Goal: Task Accomplishment & Management: Use online tool/utility

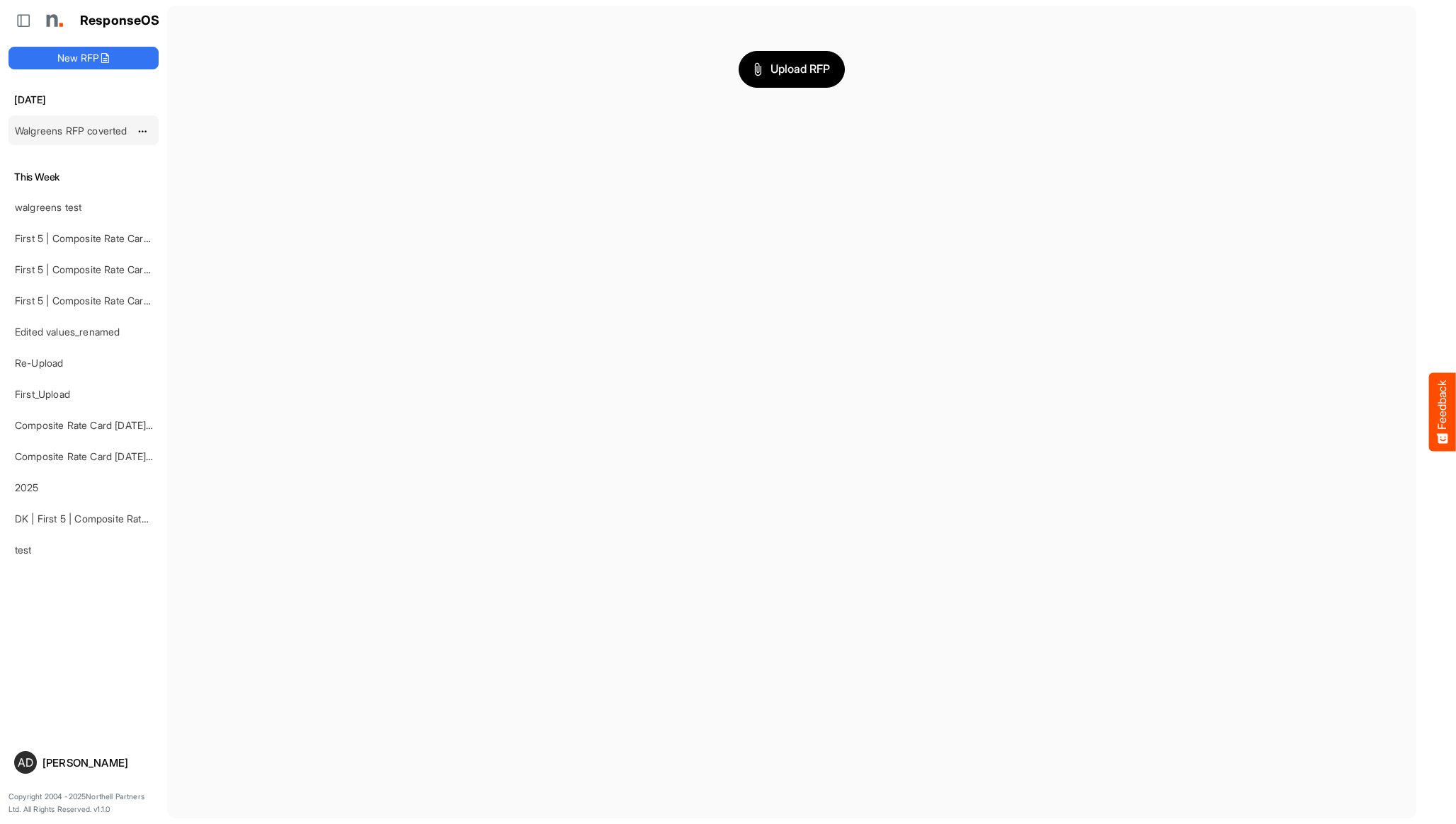
click at [71, 125] on link "Walgreens RFP coverted" at bounding box center [71, 131] width 113 height 12
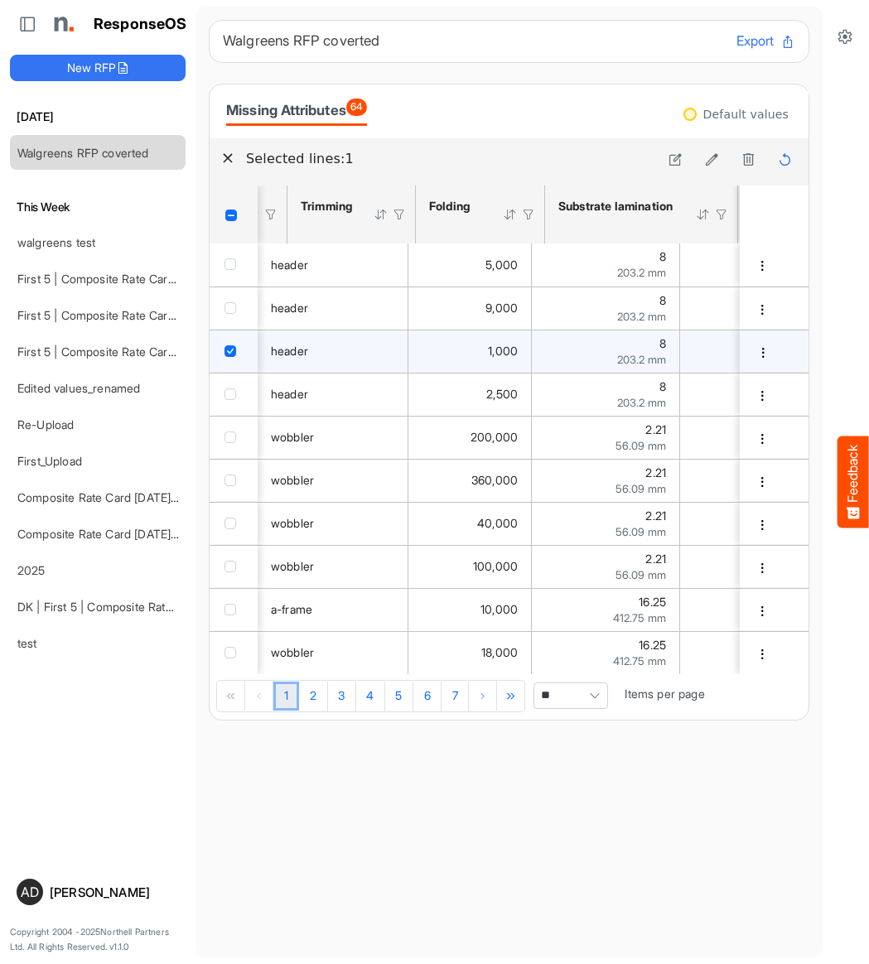
scroll to position [0, 2186]
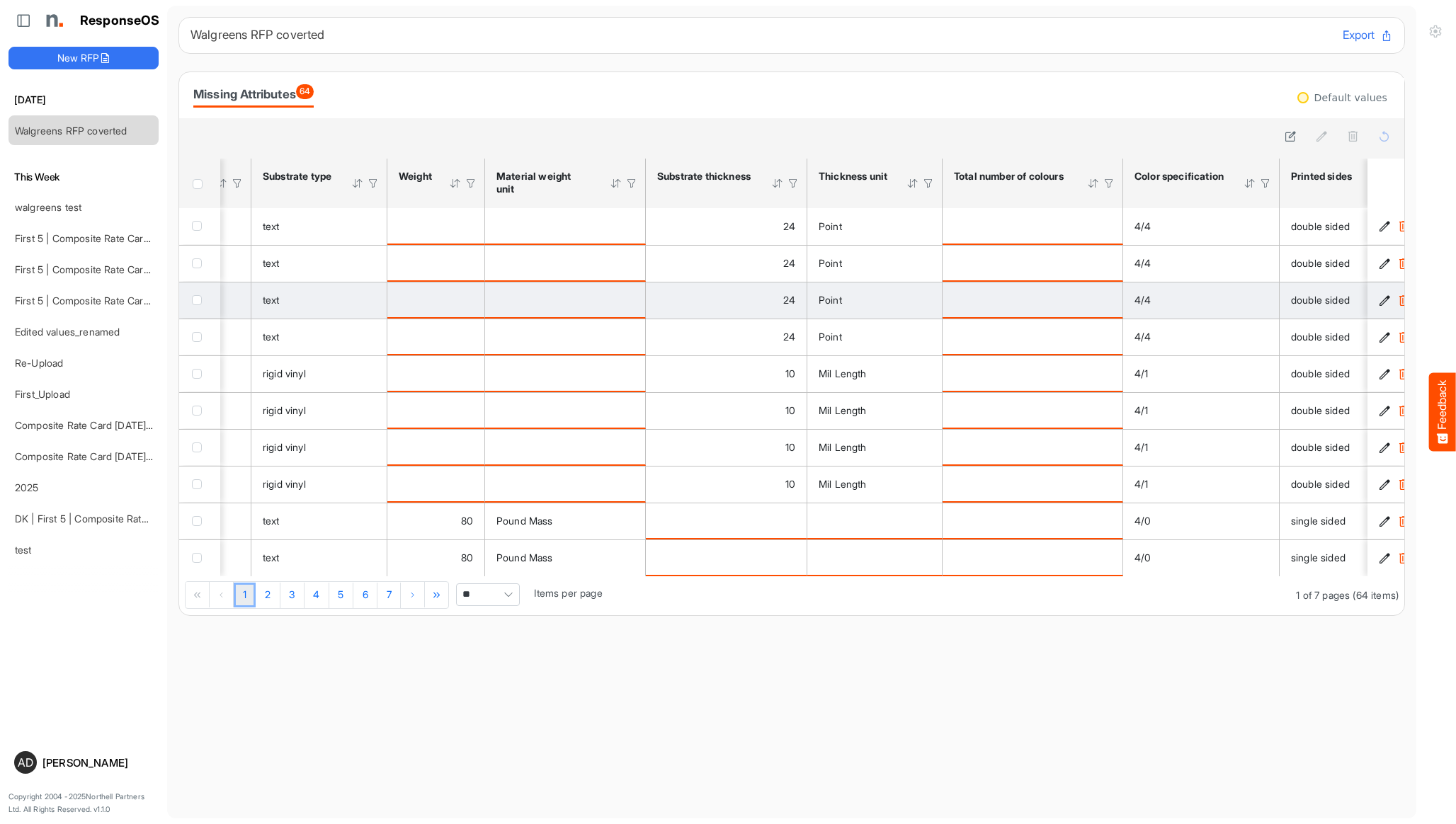
click at [740, 297] on div "24" at bounding box center [727, 300] width 139 height 15
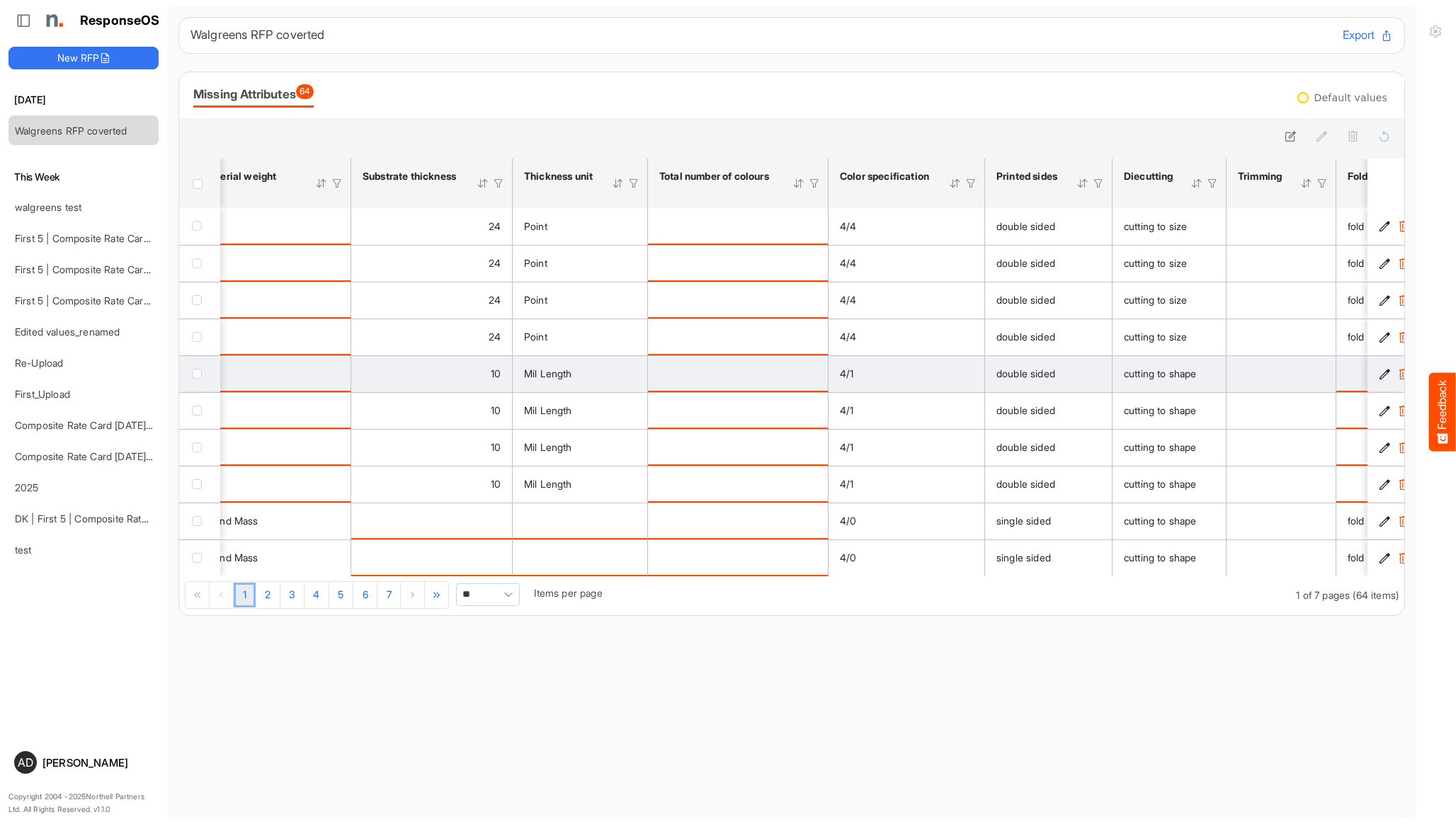
click at [742, 363] on td "is template cell Column Header https://northell.com/ontologies/mapping-rules/fe…" at bounding box center [738, 374] width 180 height 37
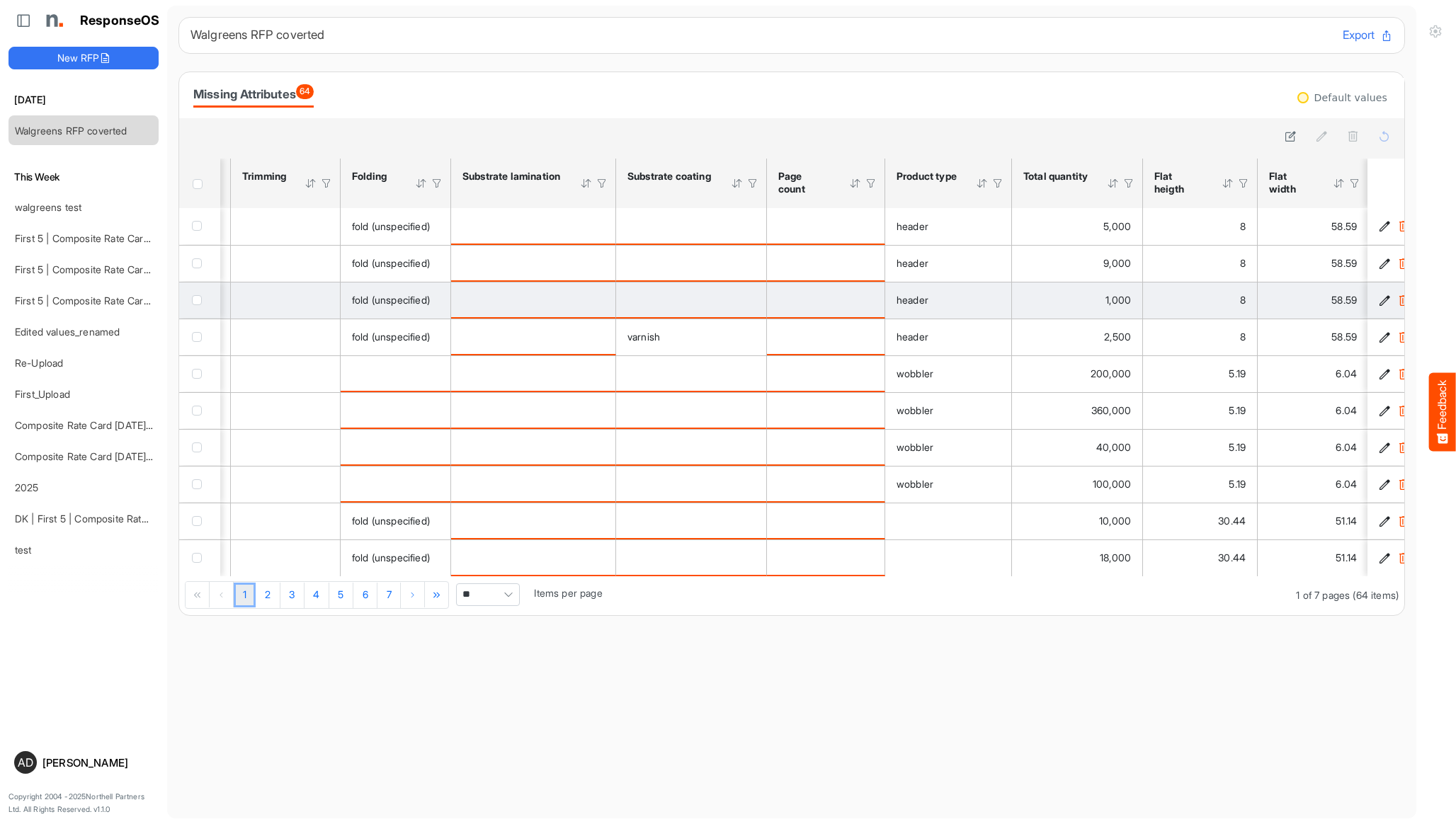
click at [742, 301] on icon "34f50d88-31a1-4825-8fe9-aaefa5933e34 is template cell Column Header" at bounding box center [1385, 301] width 12 height 12
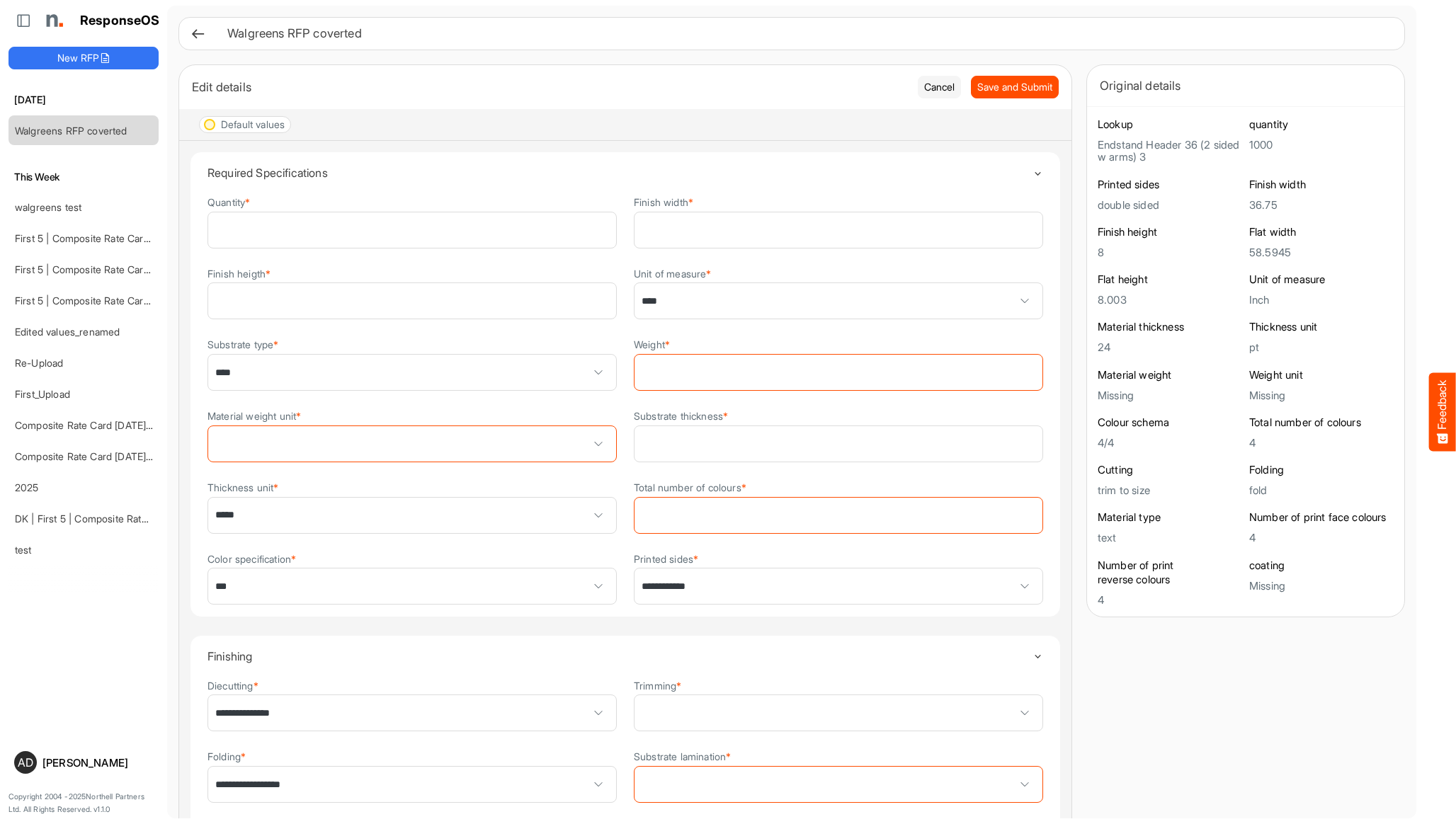
click at [191, 33] on icon at bounding box center [197, 33] width 15 height 15
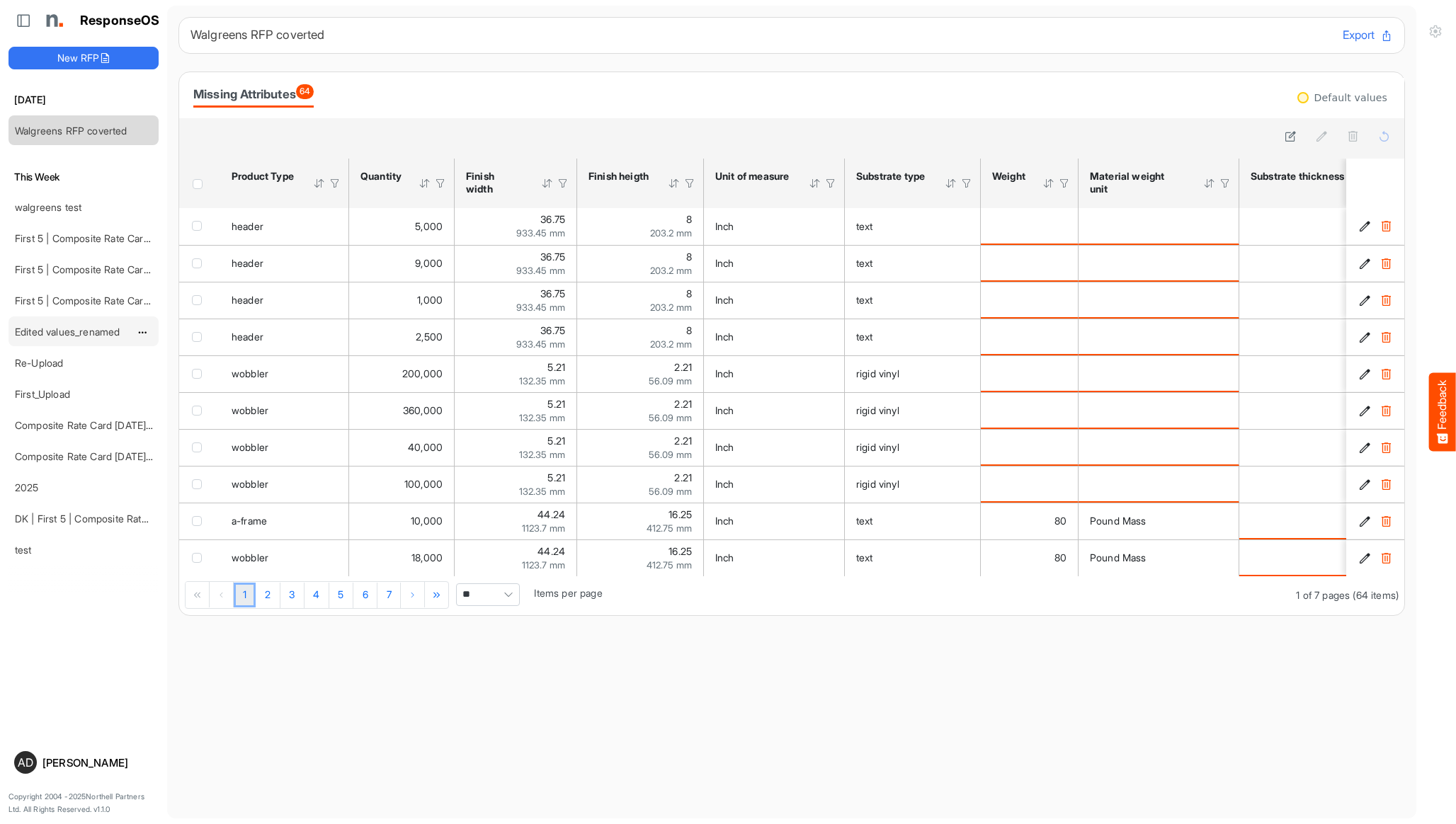
click at [64, 328] on link "Edited values_renamed" at bounding box center [67, 332] width 105 height 12
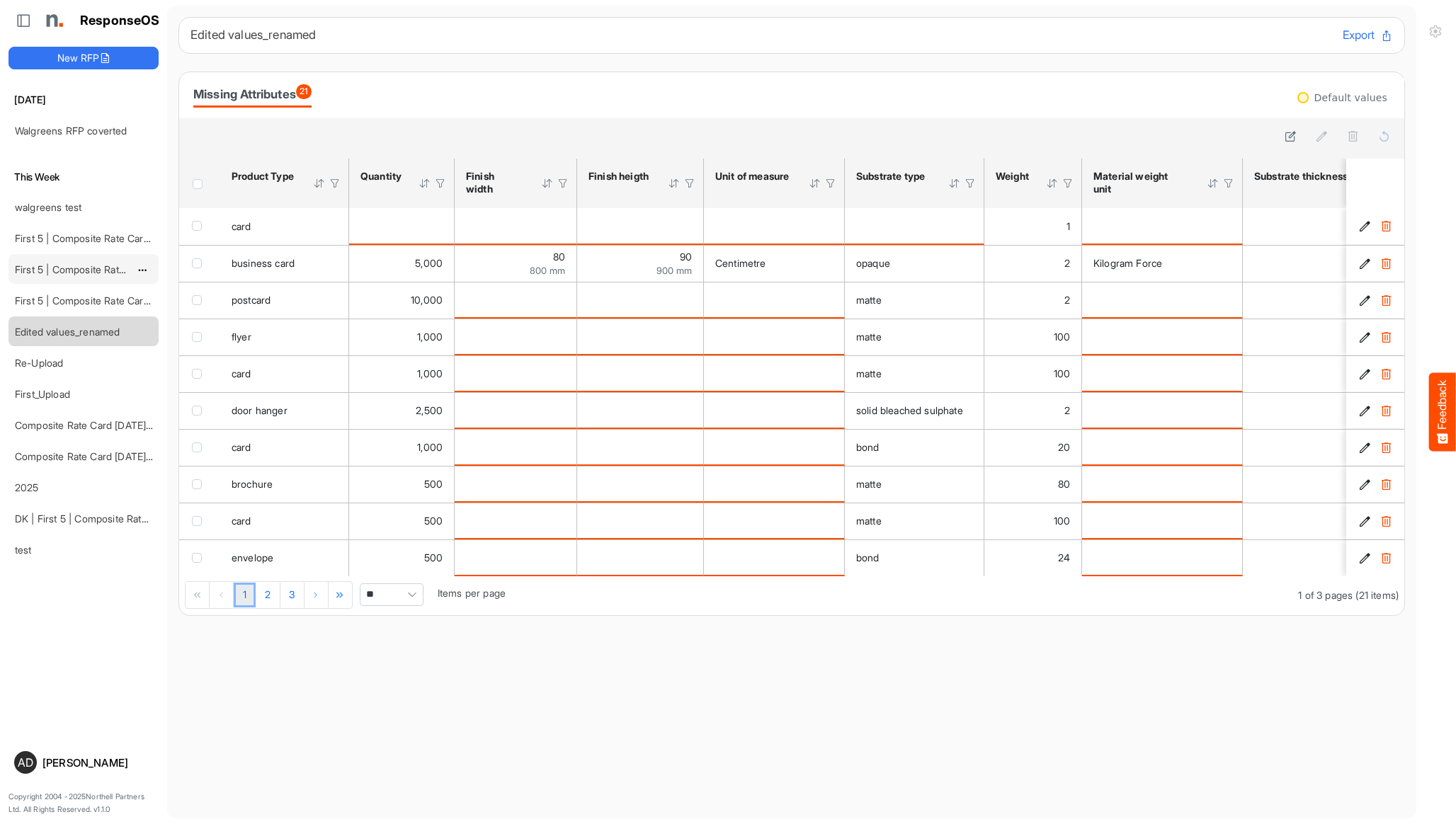
click at [74, 263] on link "First 5 | Composite Rate Card [DATE]" at bounding box center [98, 269] width 168 height 12
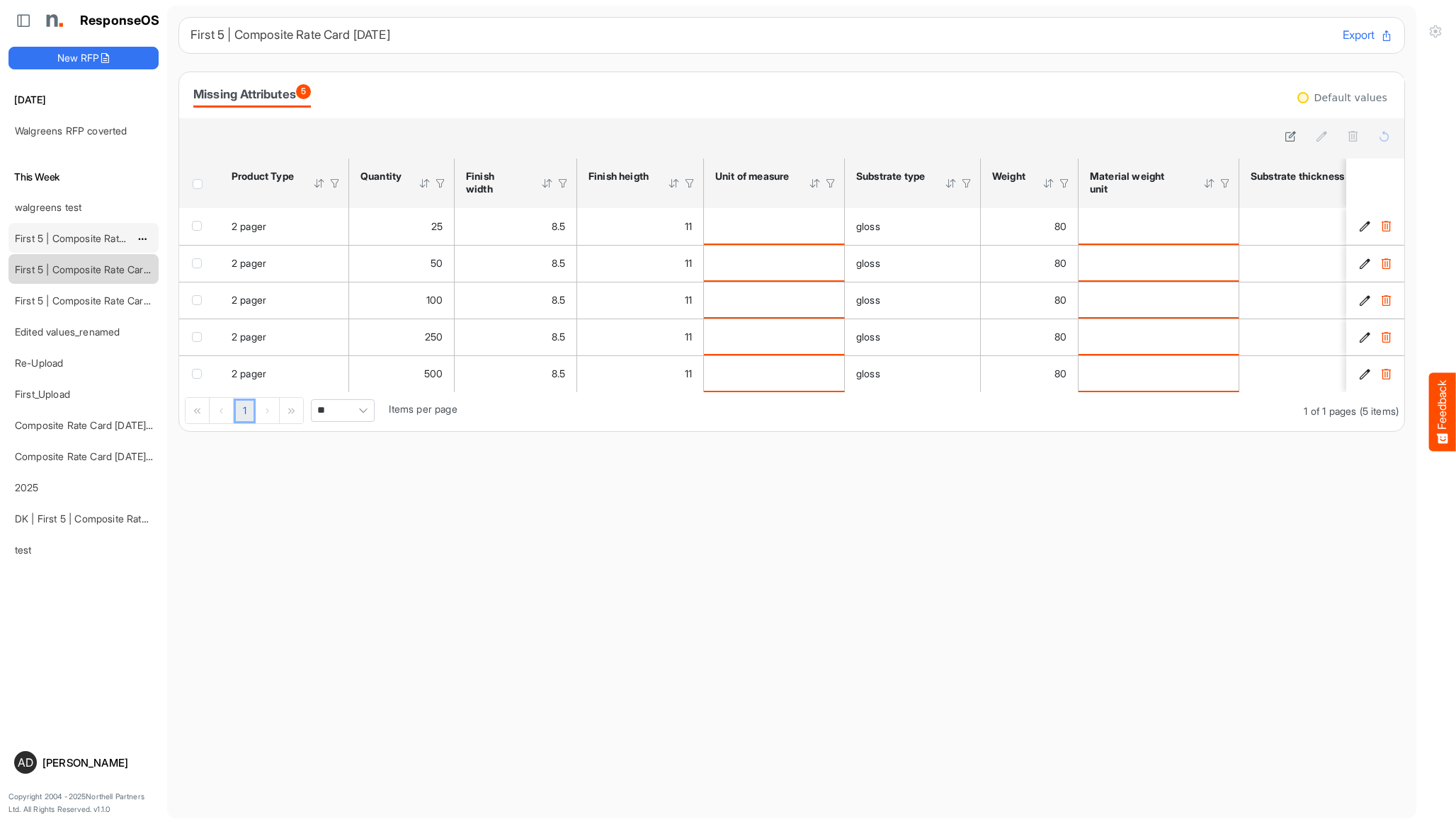
click at [80, 246] on div "First 5 | Composite Rate Card [DATE]" at bounding box center [72, 238] width 126 height 28
click at [83, 243] on link "First 5 | Composite Rate Card [DATE]" at bounding box center [98, 238] width 168 height 12
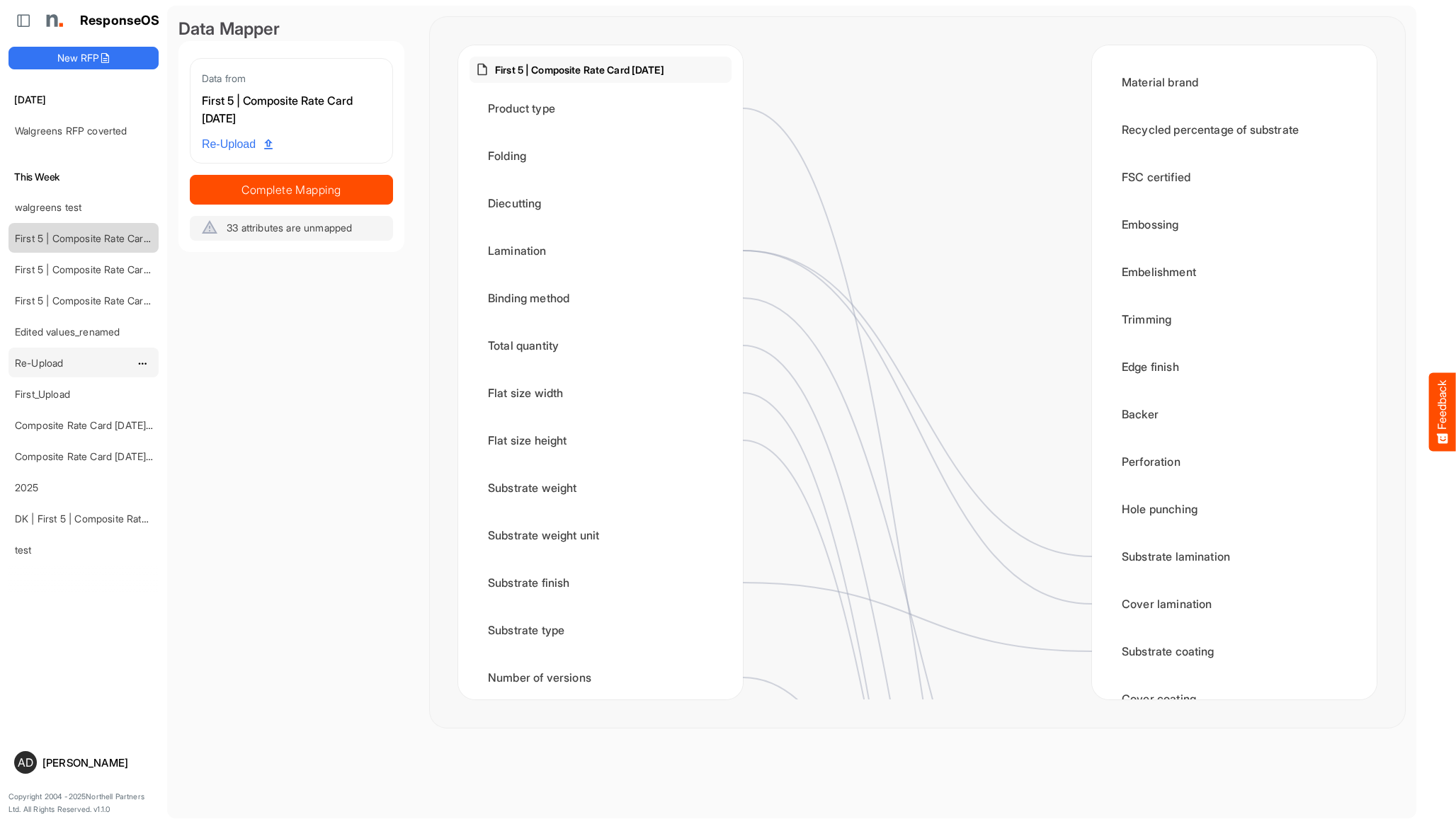
click at [60, 367] on link "Re-Upload" at bounding box center [38, 363] width 48 height 12
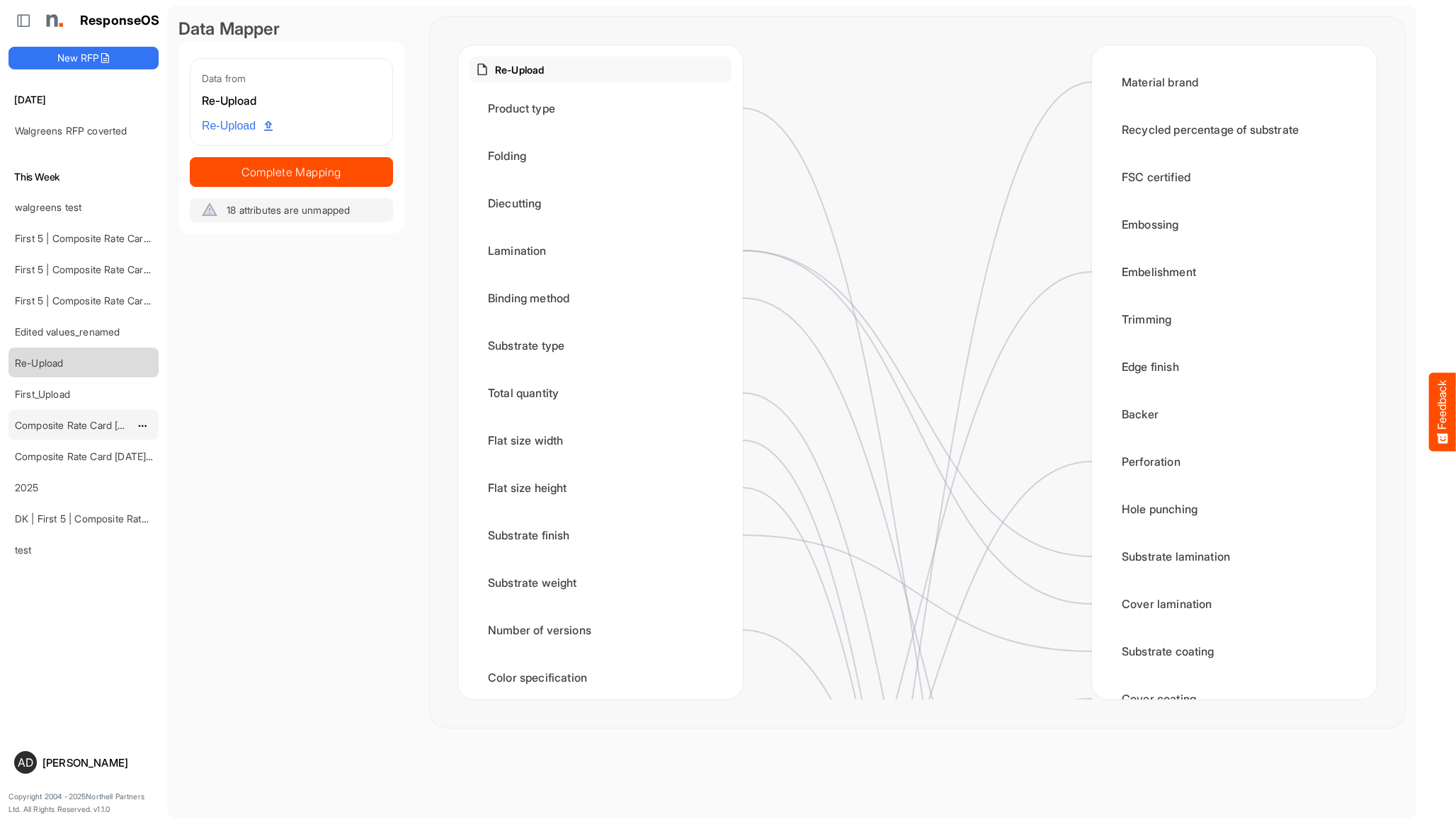
click at [74, 428] on link "Composite Rate Card [DATE]_smaller" at bounding box center [98, 425] width 168 height 12
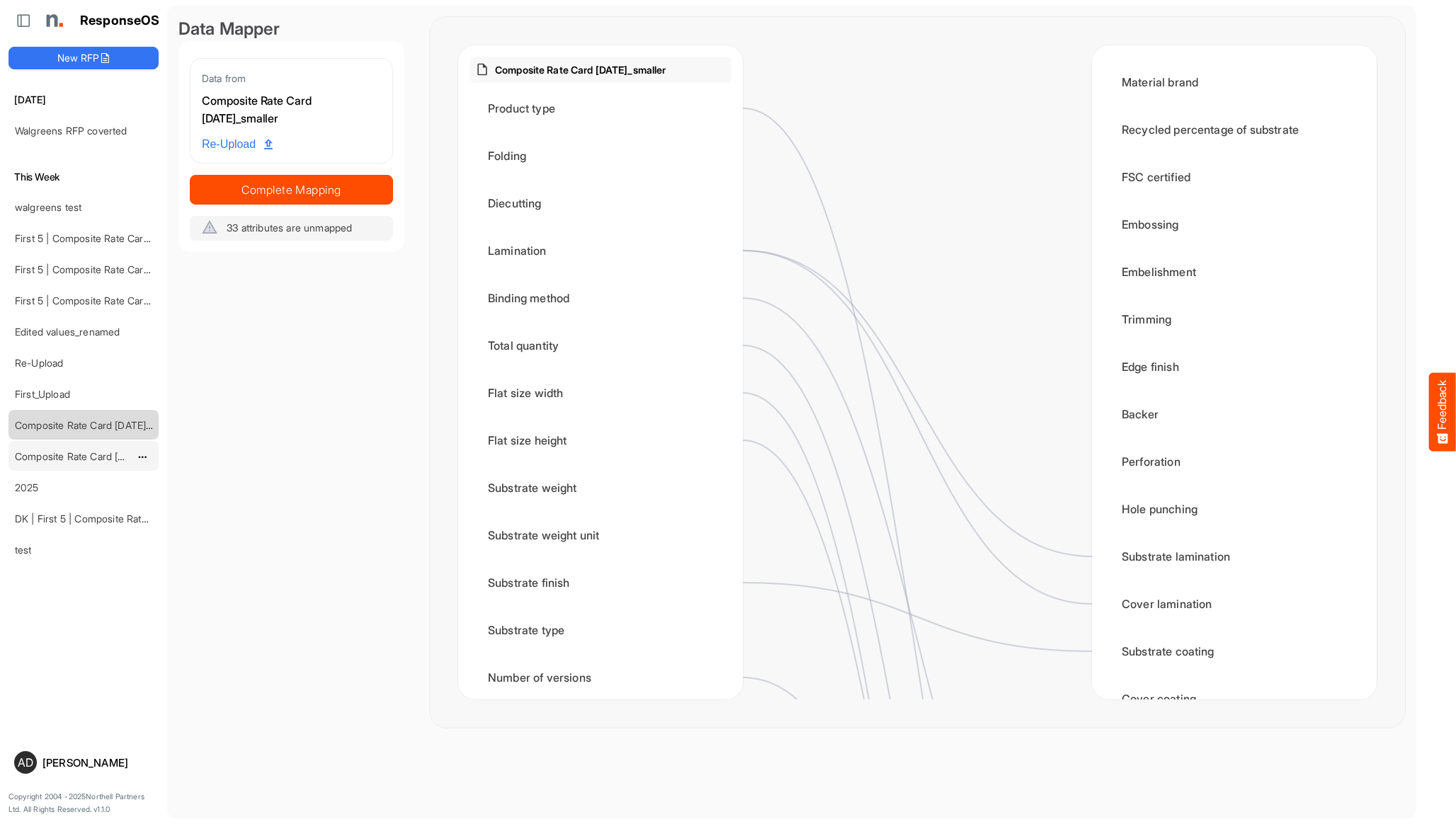
click at [80, 461] on link "Composite Rate Card [DATE]_smaller" at bounding box center [98, 456] width 168 height 12
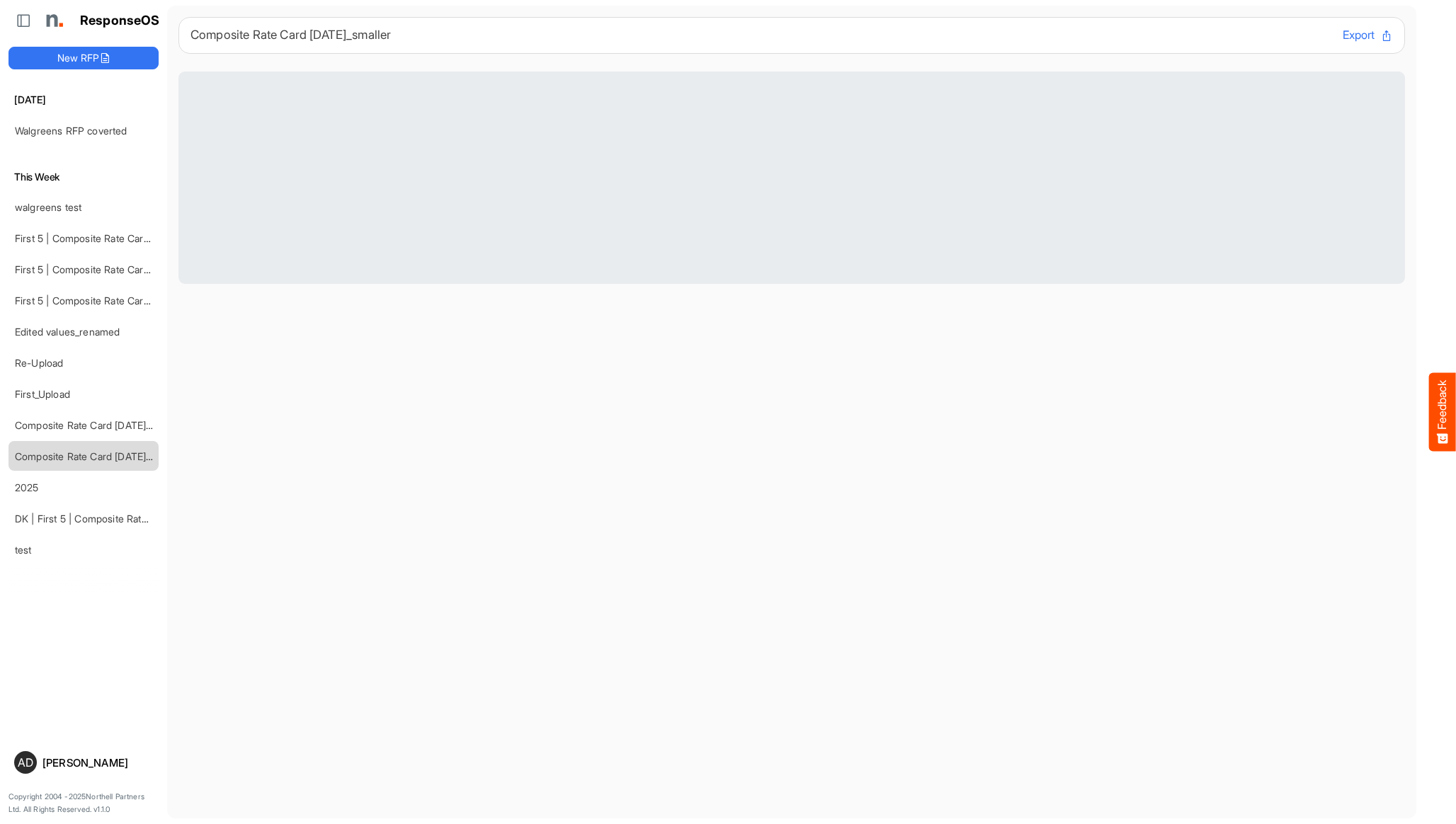
click at [426, 664] on main "Composite Rate Card [DATE]_smaller Export" at bounding box center [792, 412] width 1249 height 813
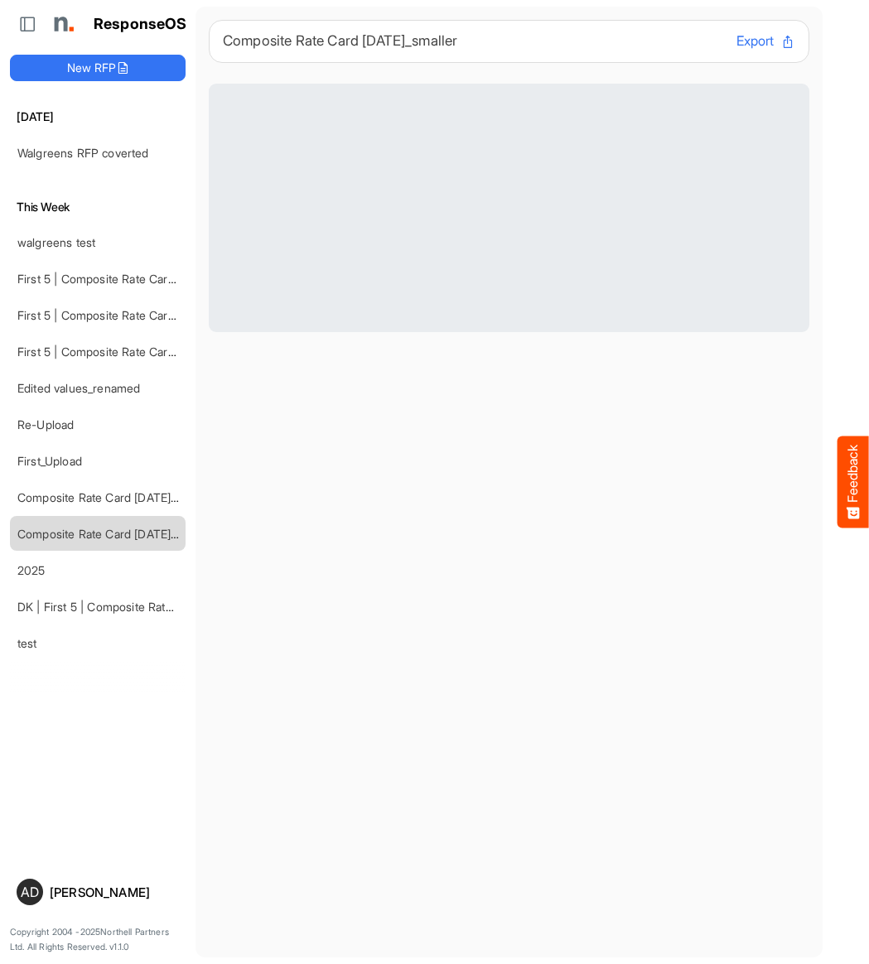
click at [0, 276] on html "Feedback ResponseOS New RFP [DATE] Walgreens RFP coverted This Week walgreens t…" at bounding box center [434, 482] width 869 height 964
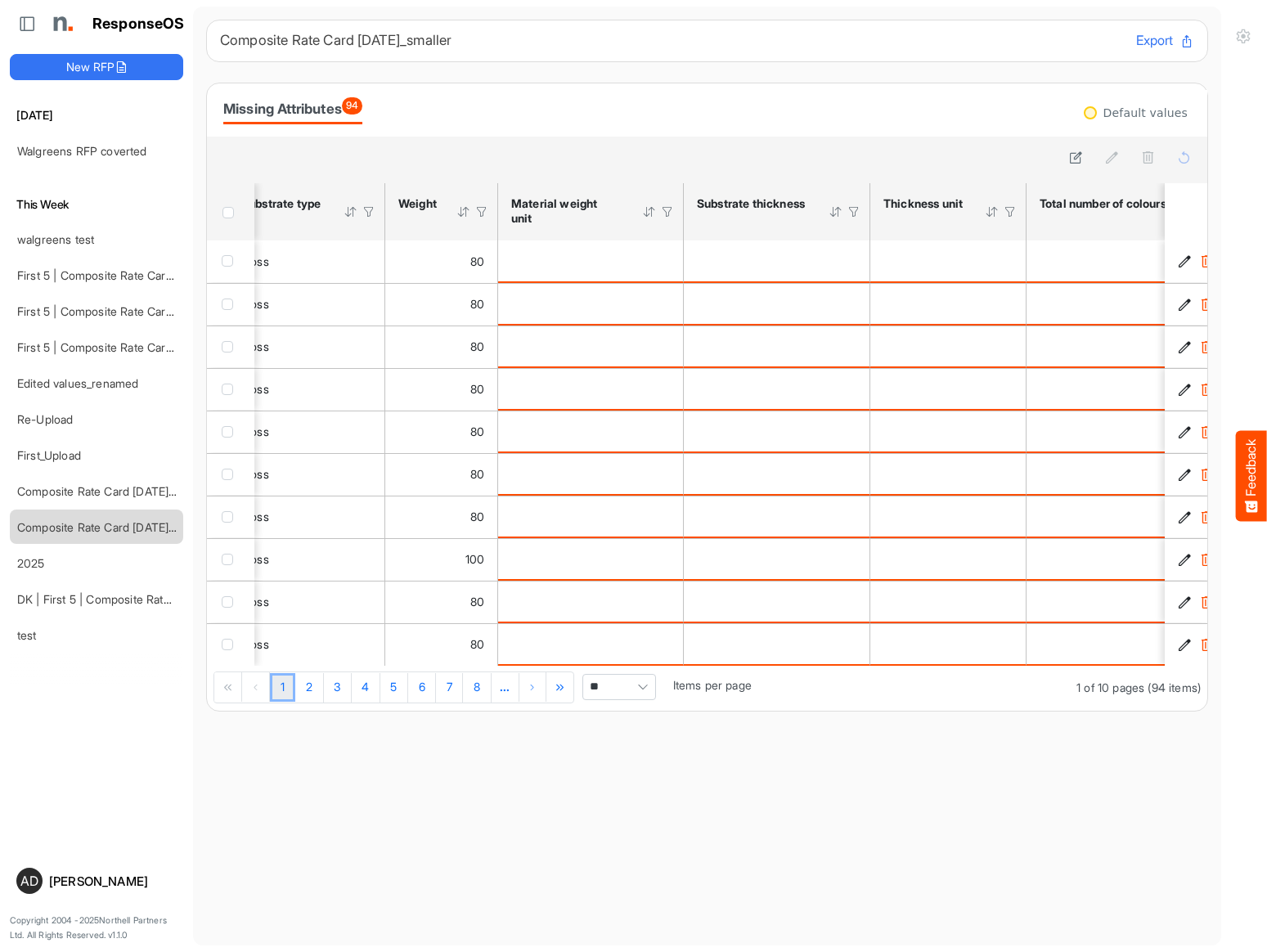
scroll to position [0, 752]
click at [857, 158] on icon at bounding box center [1076, 157] width 14 height 14
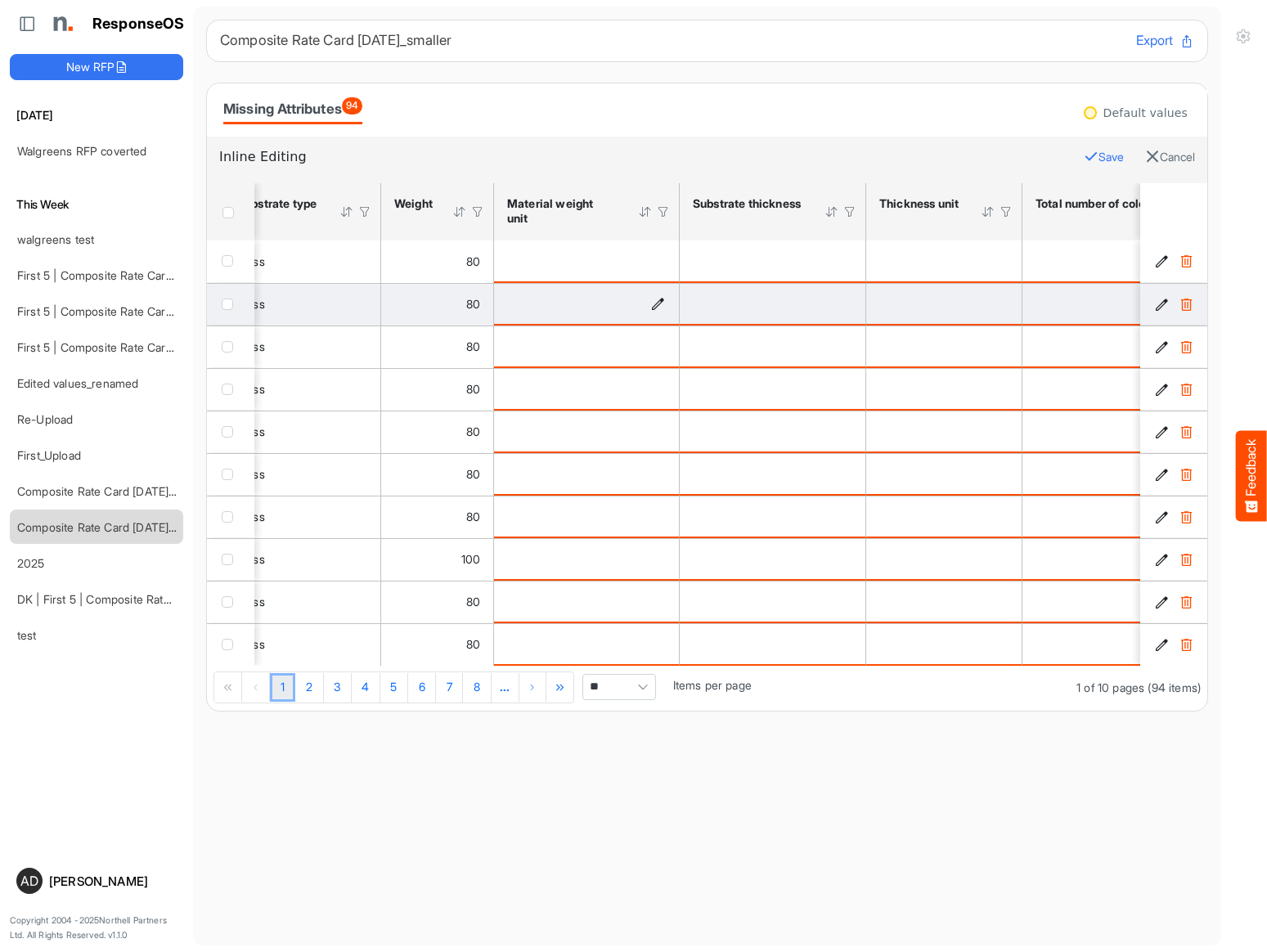
click at [661, 298] on icon "is template cell Column Header https://northell.com/ontologies/mapping-rules/ma…" at bounding box center [658, 304] width 14 height 14
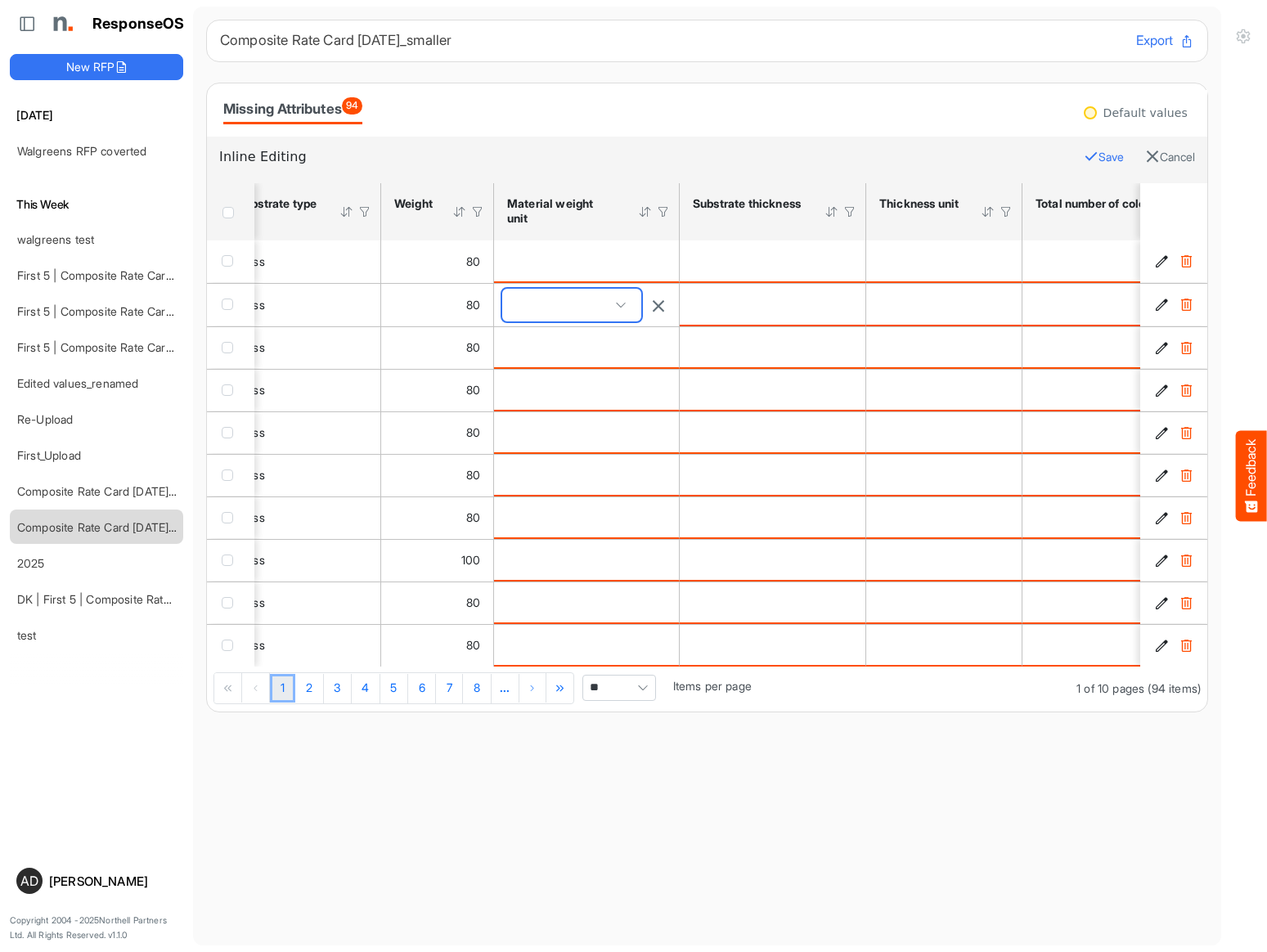
click at [615, 307] on span at bounding box center [620, 305] width 25 height 25
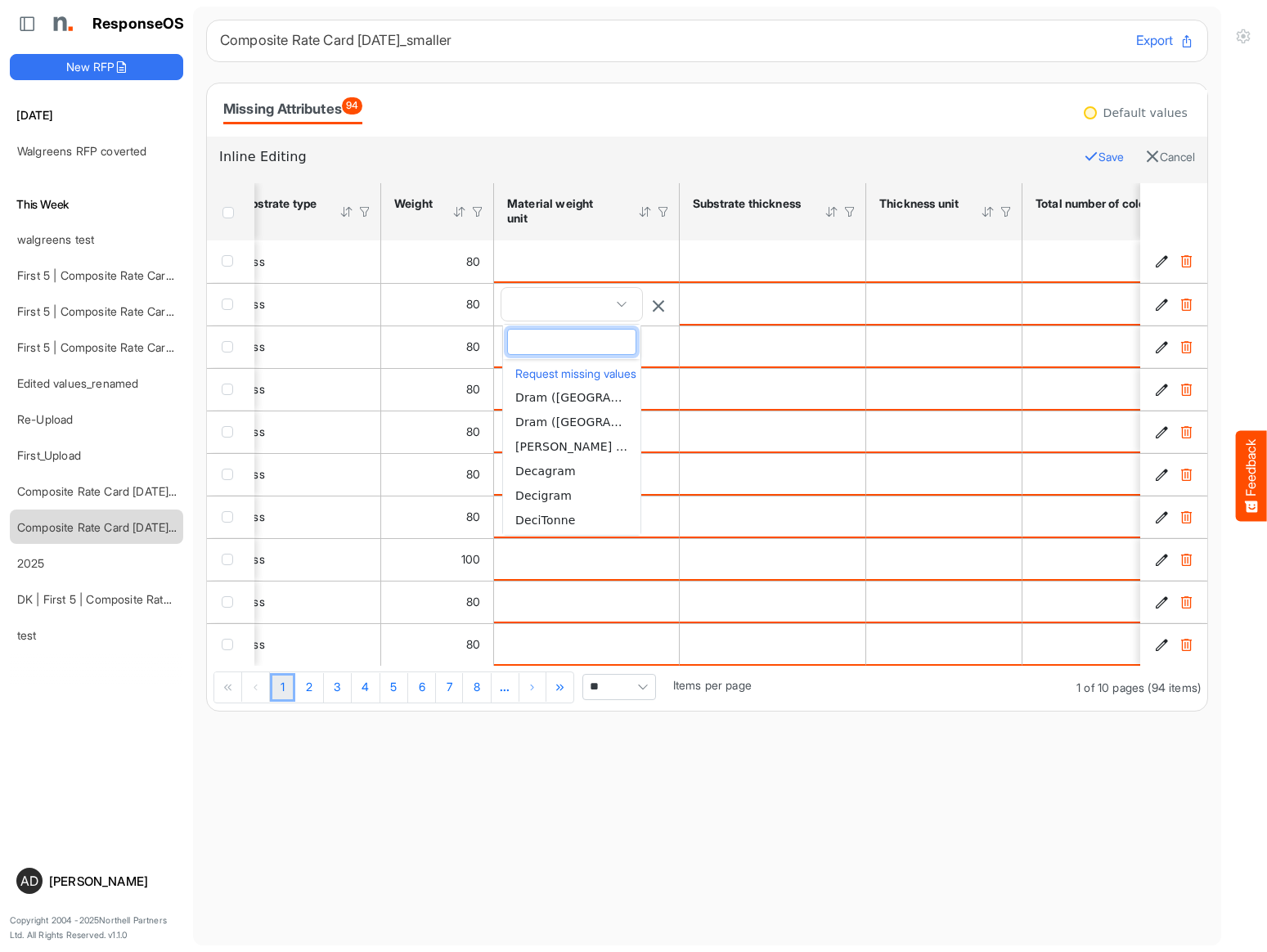
scroll to position [128, 0]
click at [580, 502] on li "Decigram" at bounding box center [572, 494] width 137 height 25
type input "********"
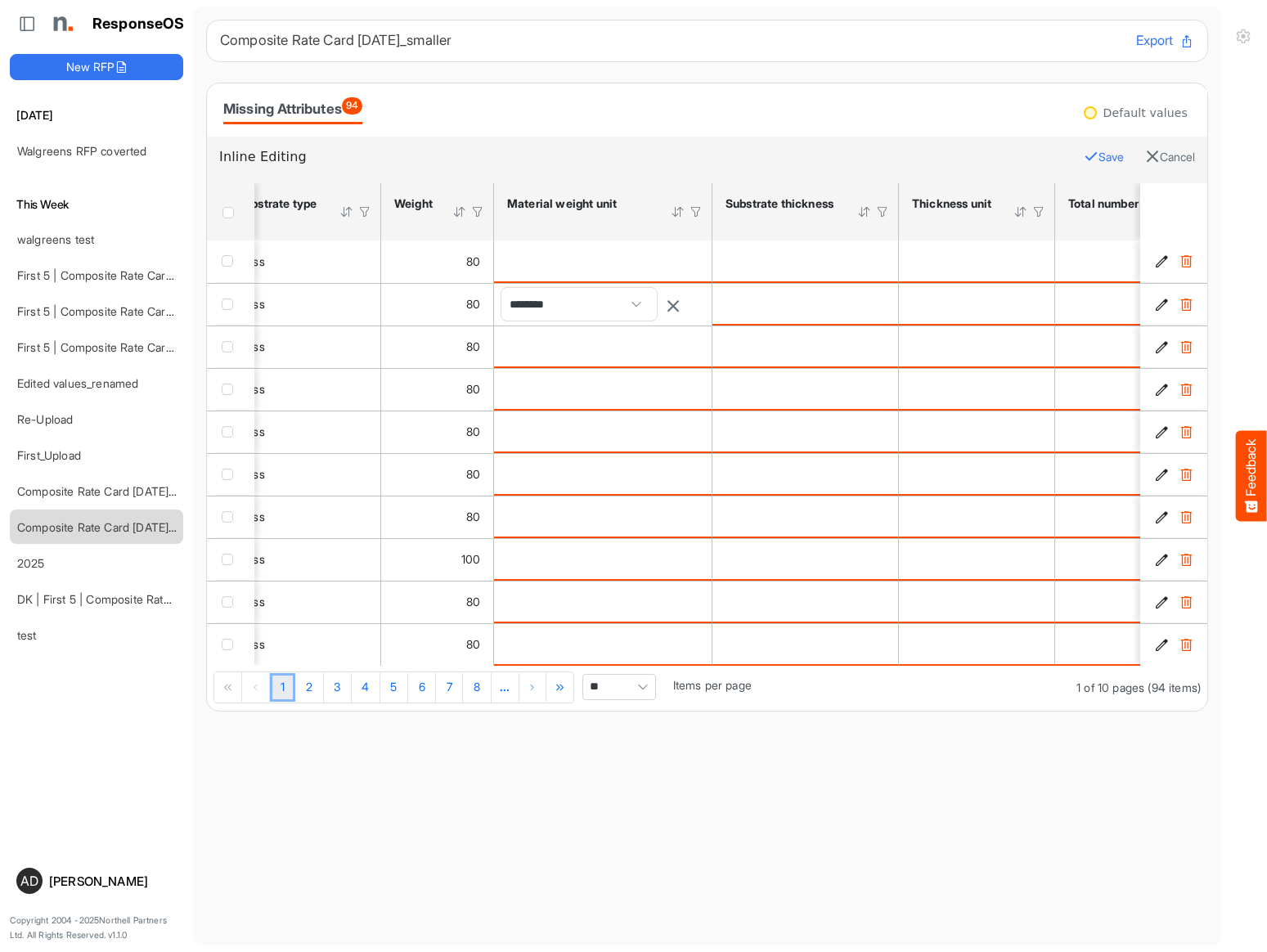
click at [592, 798] on main "Composite Rate Card [DATE]_smaller Export Missing Attributes 94 Default values …" at bounding box center [707, 476] width 1028 height 939
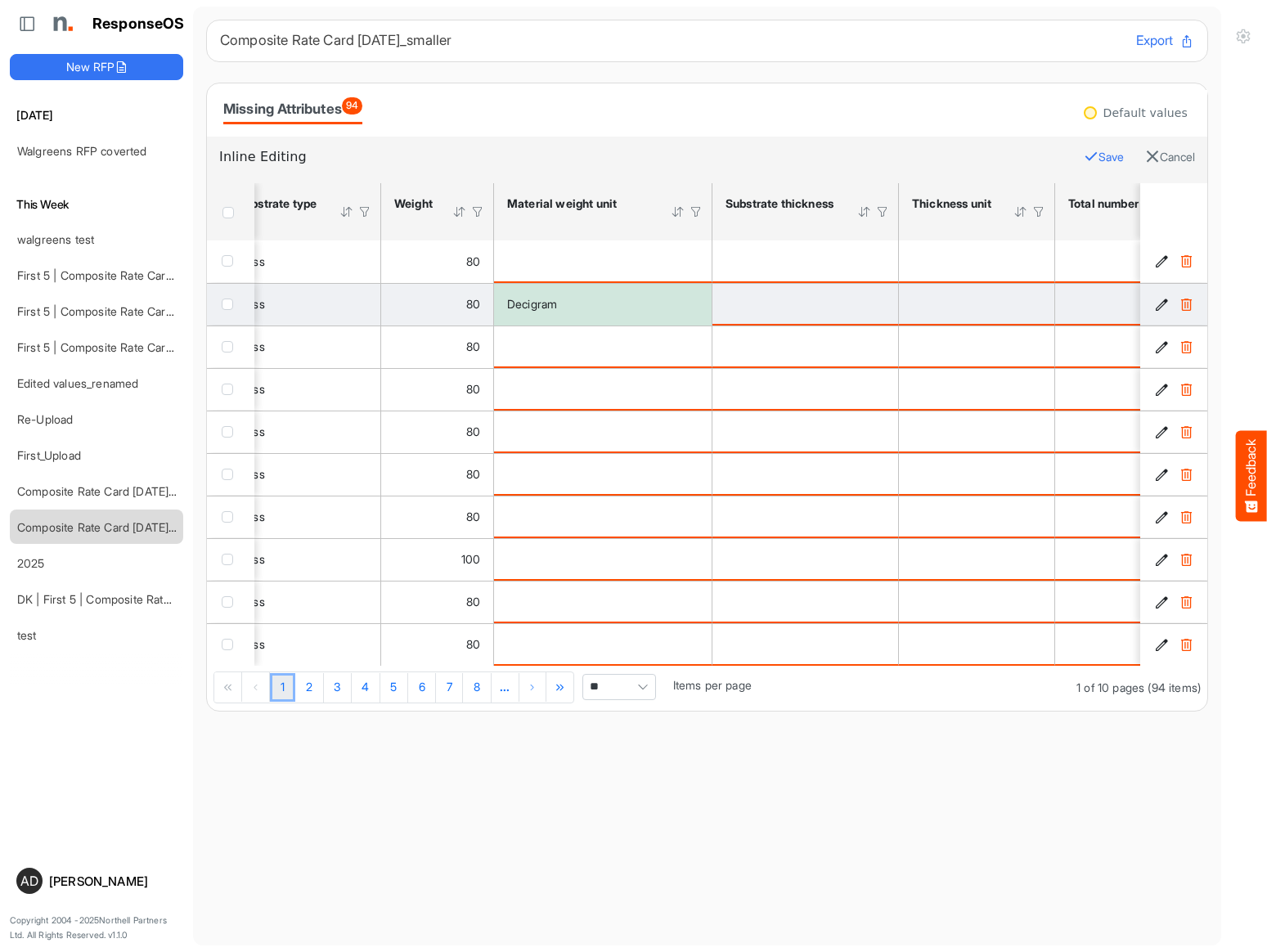
click at [224, 308] on span "checkbox" at bounding box center [228, 304] width 12 height 12
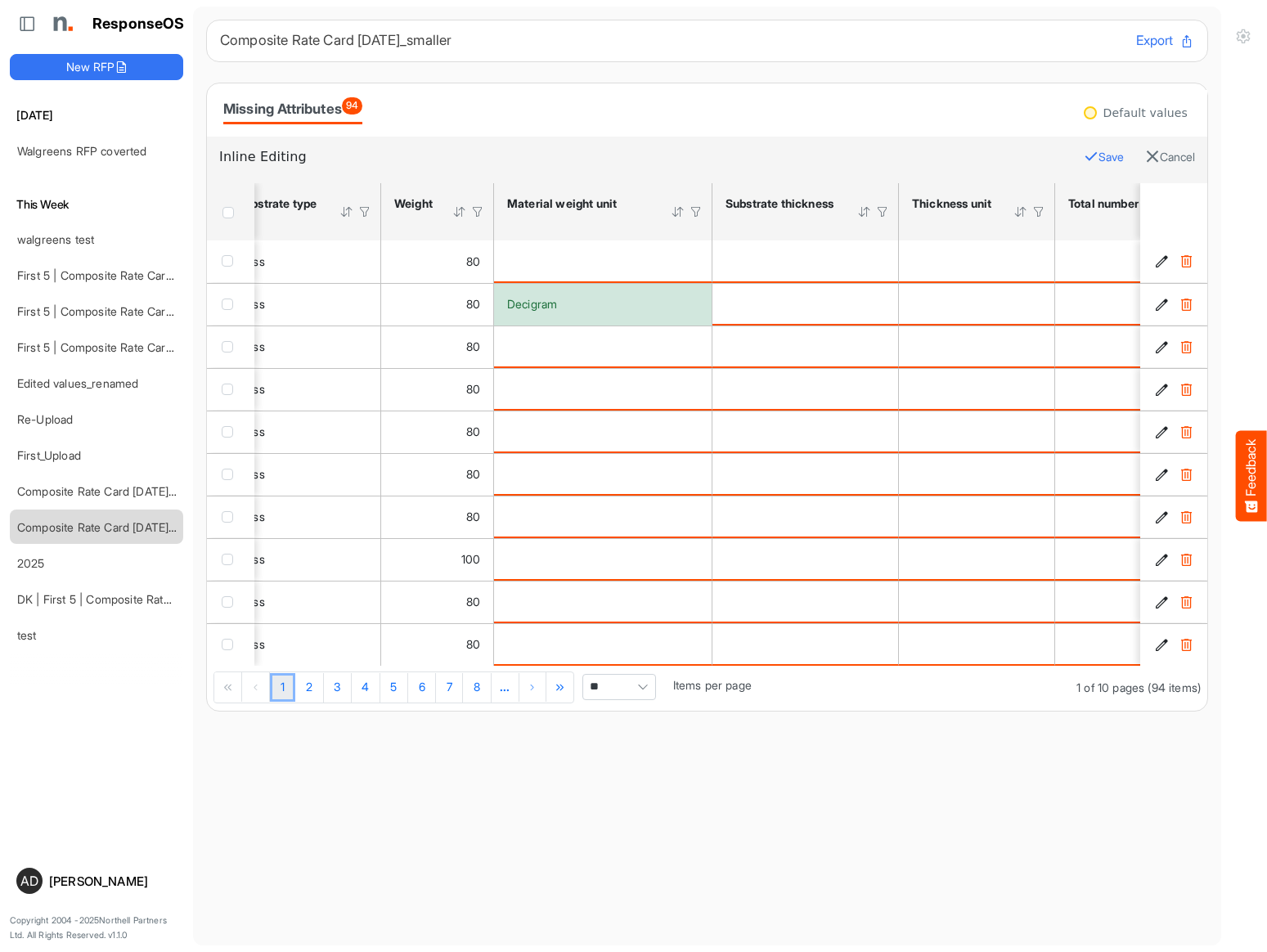
click at [227, 348] on span "checkbox" at bounding box center [228, 347] width 12 height 12
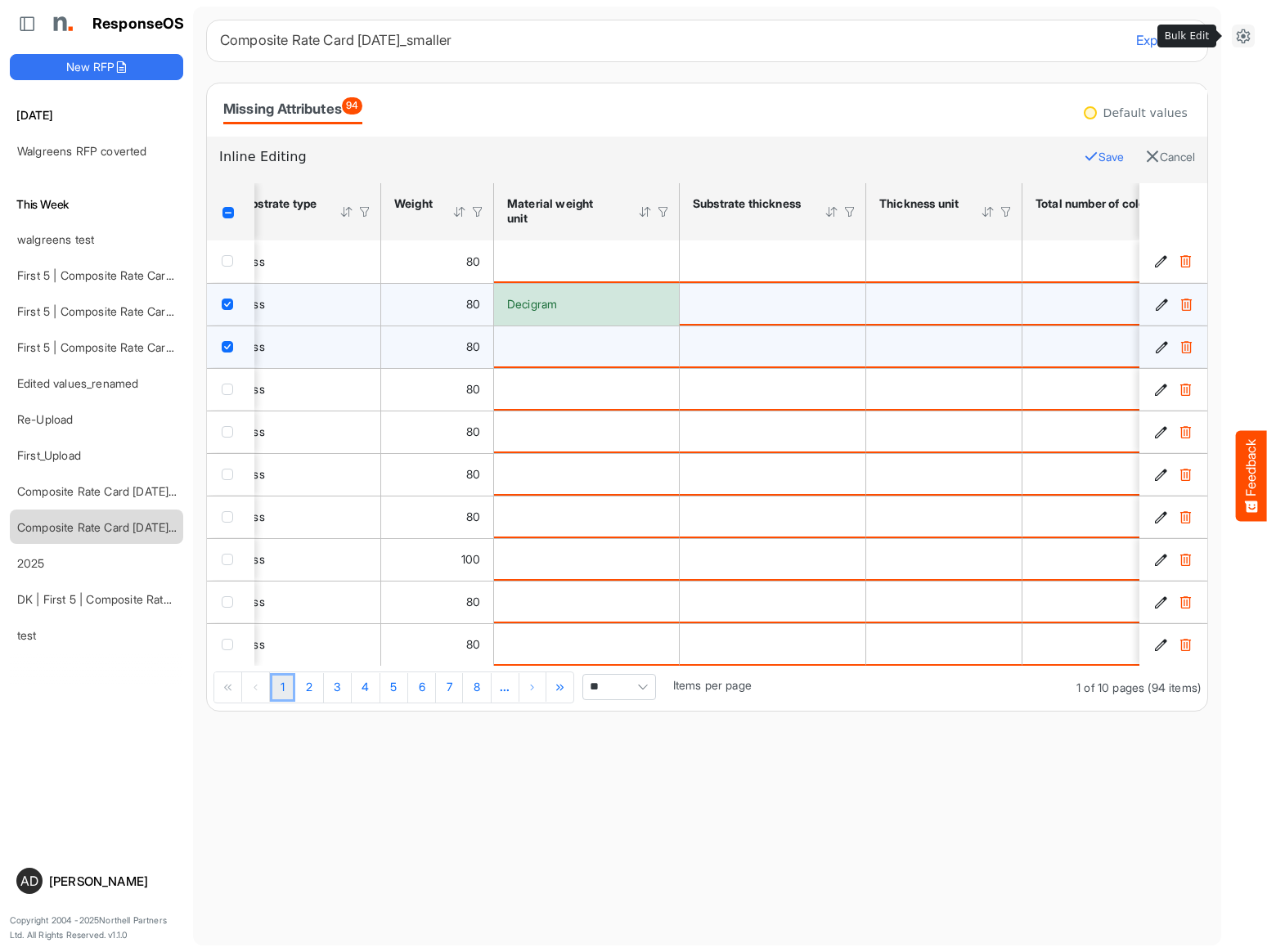
click at [857, 34] on icon at bounding box center [1243, 36] width 17 height 17
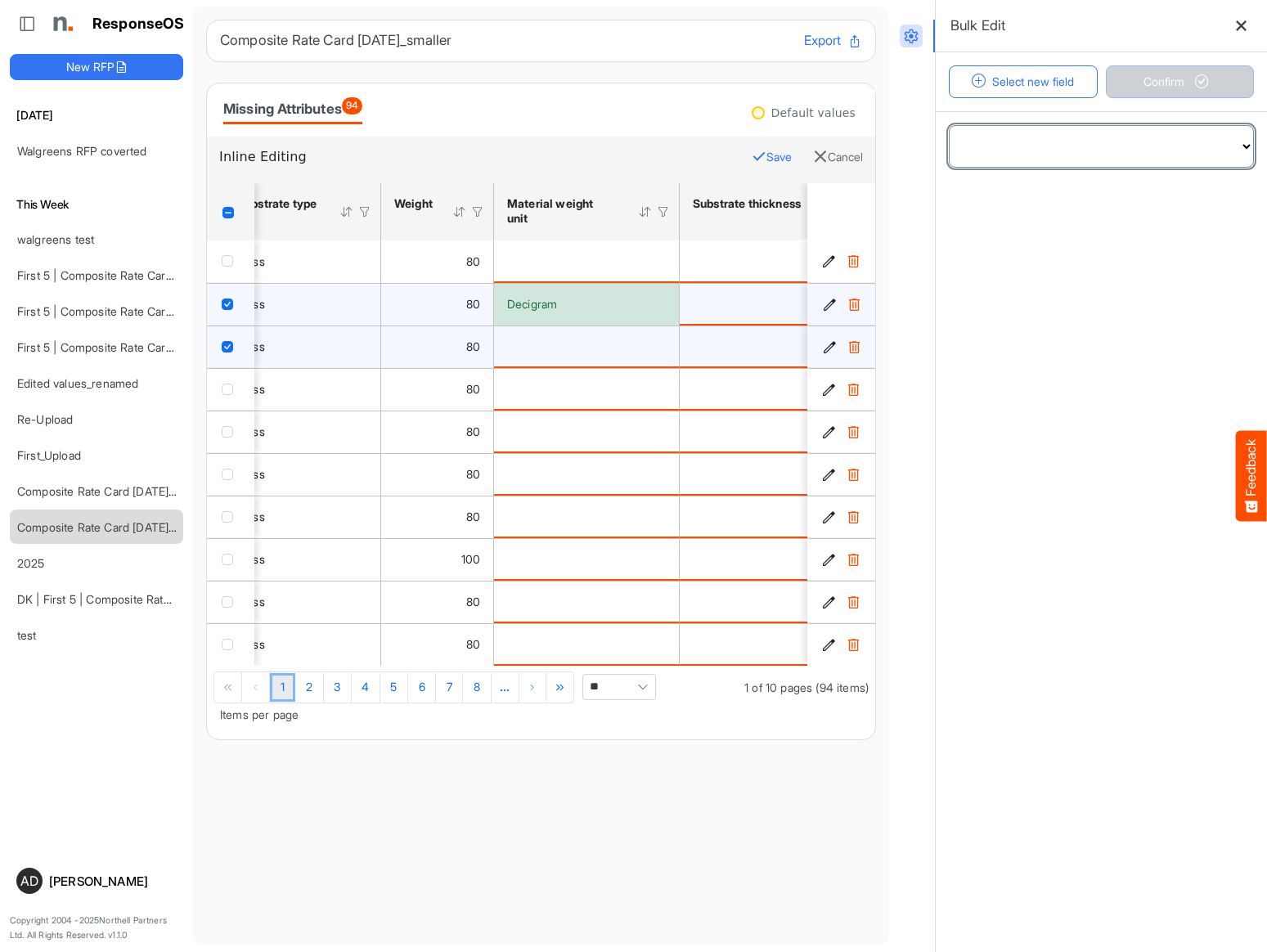
click at [857, 140] on select "**********" at bounding box center [1101, 146] width 303 height 40
select select "**********"
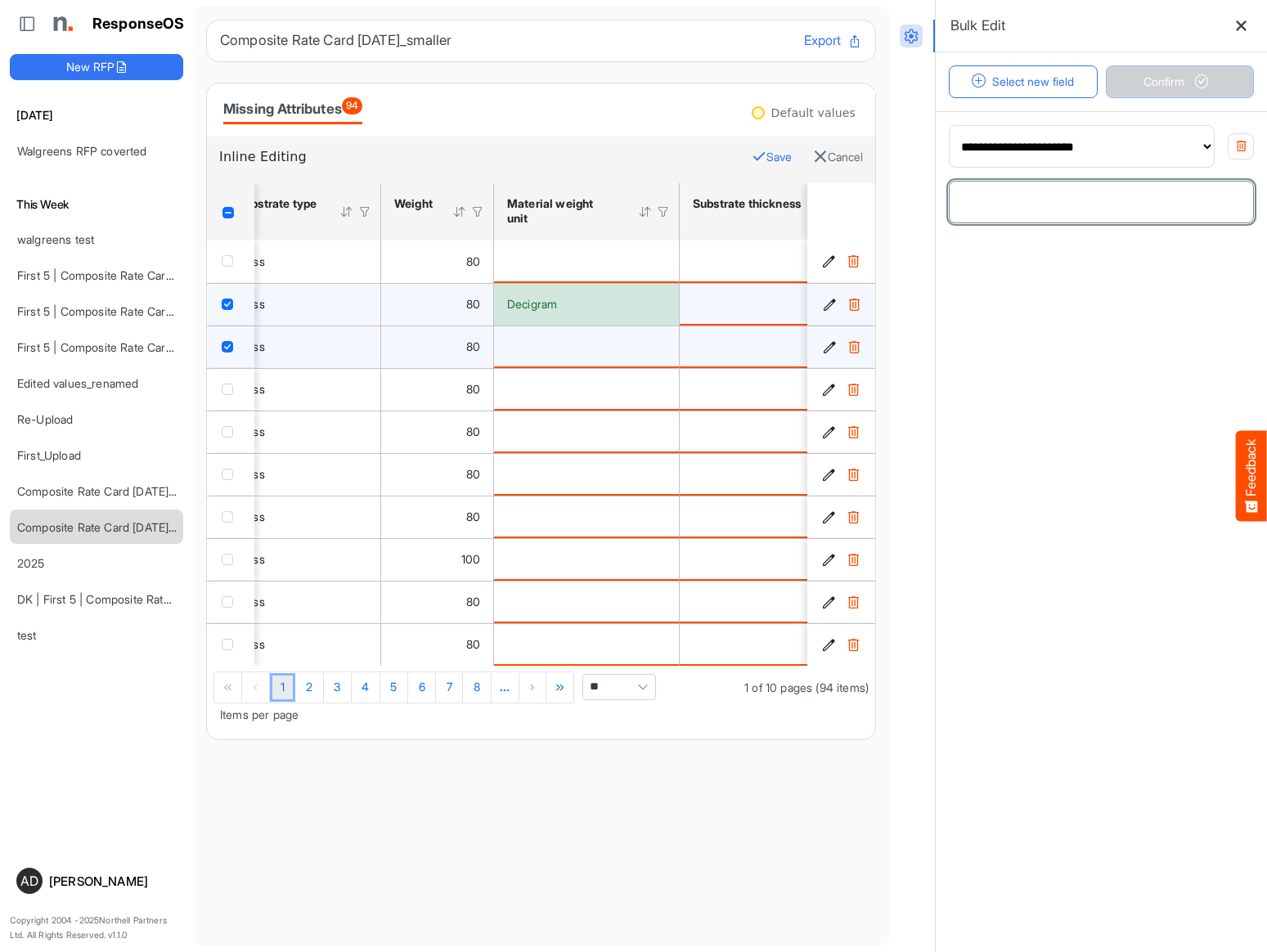
click at [857, 187] on input "number" at bounding box center [1101, 201] width 303 height 40
click at [857, 337] on main "**********" at bounding box center [1102, 532] width 332 height 841
